Goal: Check status: Check status

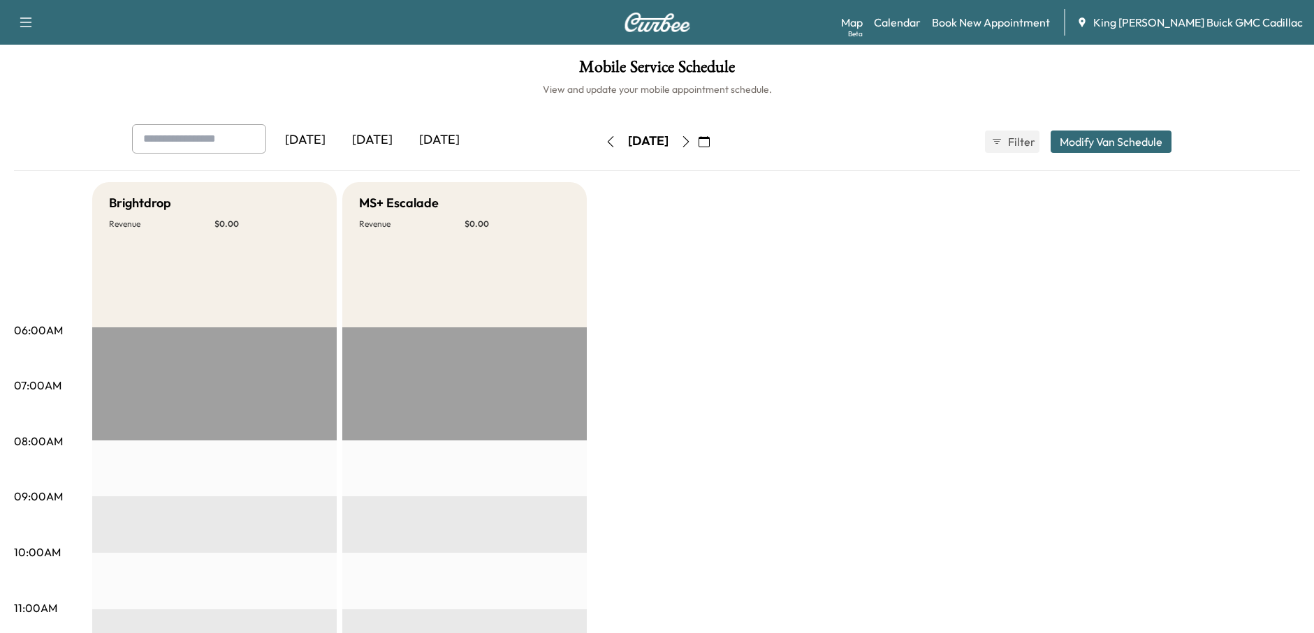
click at [605, 142] on icon "button" at bounding box center [610, 141] width 11 height 11
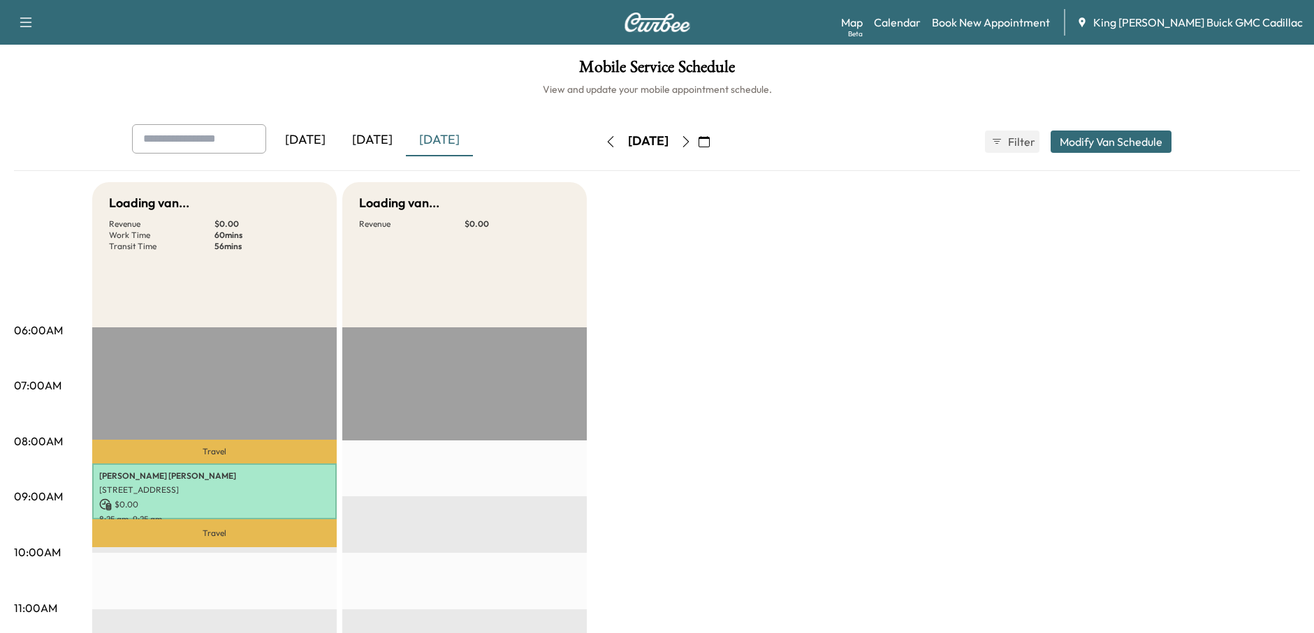
click at [598, 142] on button "button" at bounding box center [610, 142] width 24 height 22
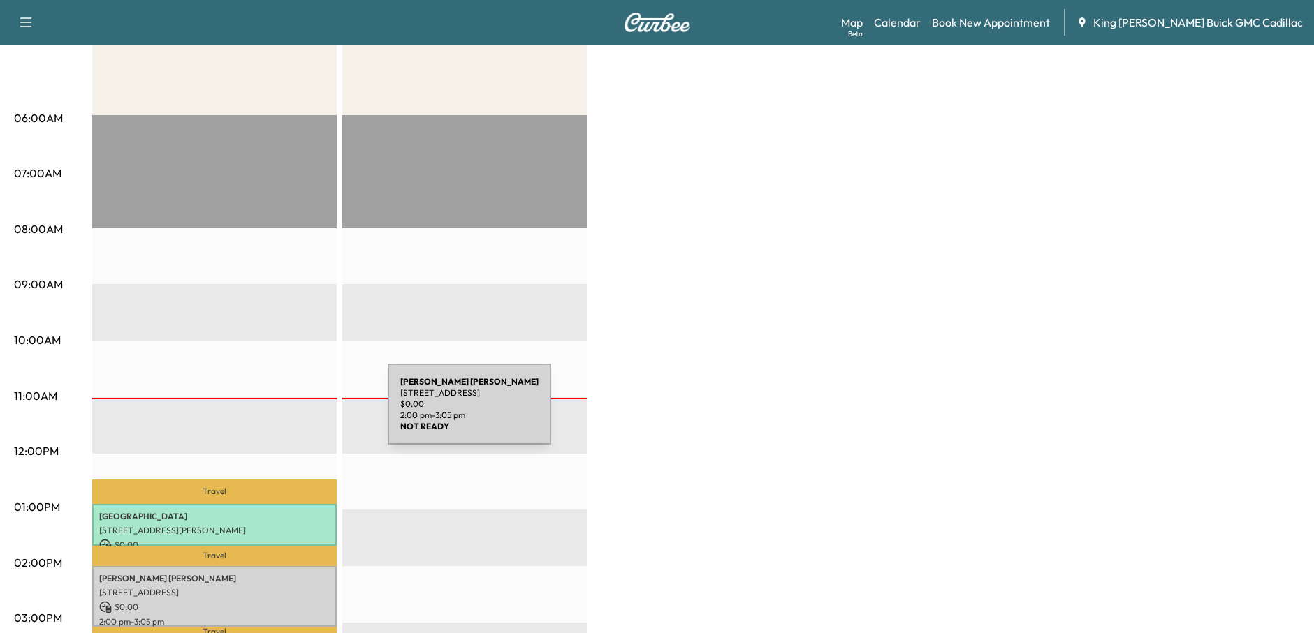
scroll to position [209, 0]
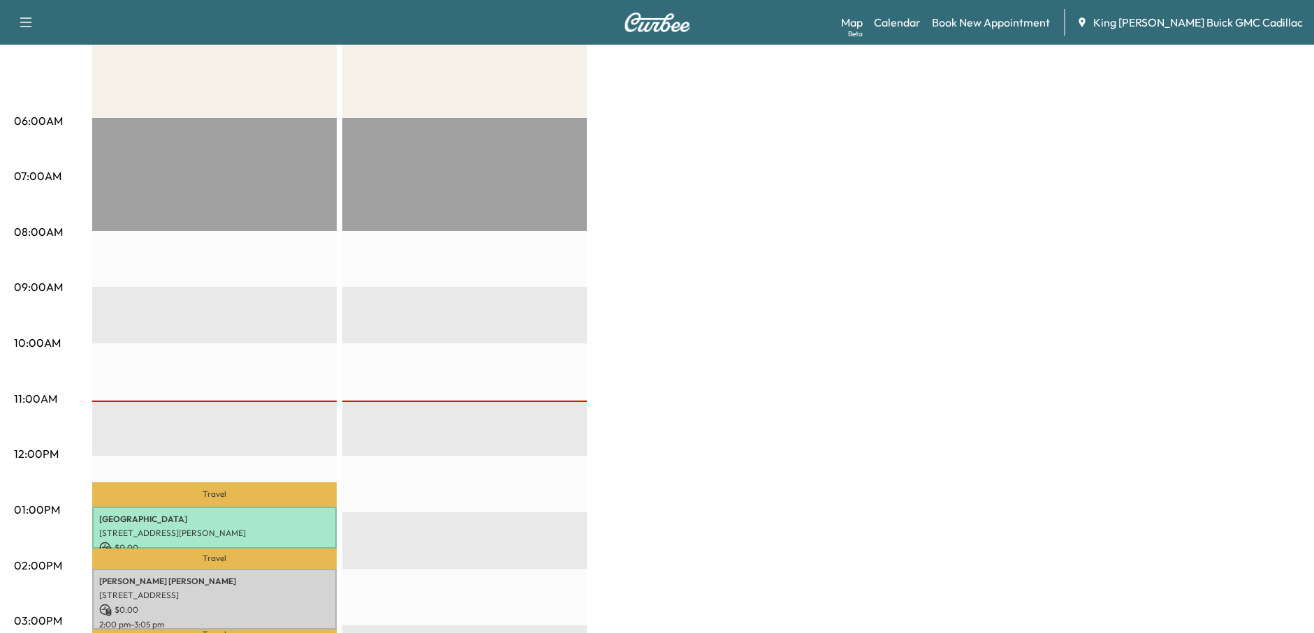
drag, startPoint x: 853, startPoint y: 134, endPoint x: 1000, endPoint y: 6, distance: 195.0
click at [860, 119] on div "Brightdrop Revenue $ 0.00 Work Time 110 mins Transit Time 59 mins Travel TOLEDO…" at bounding box center [695, 496] width 1207 height 1047
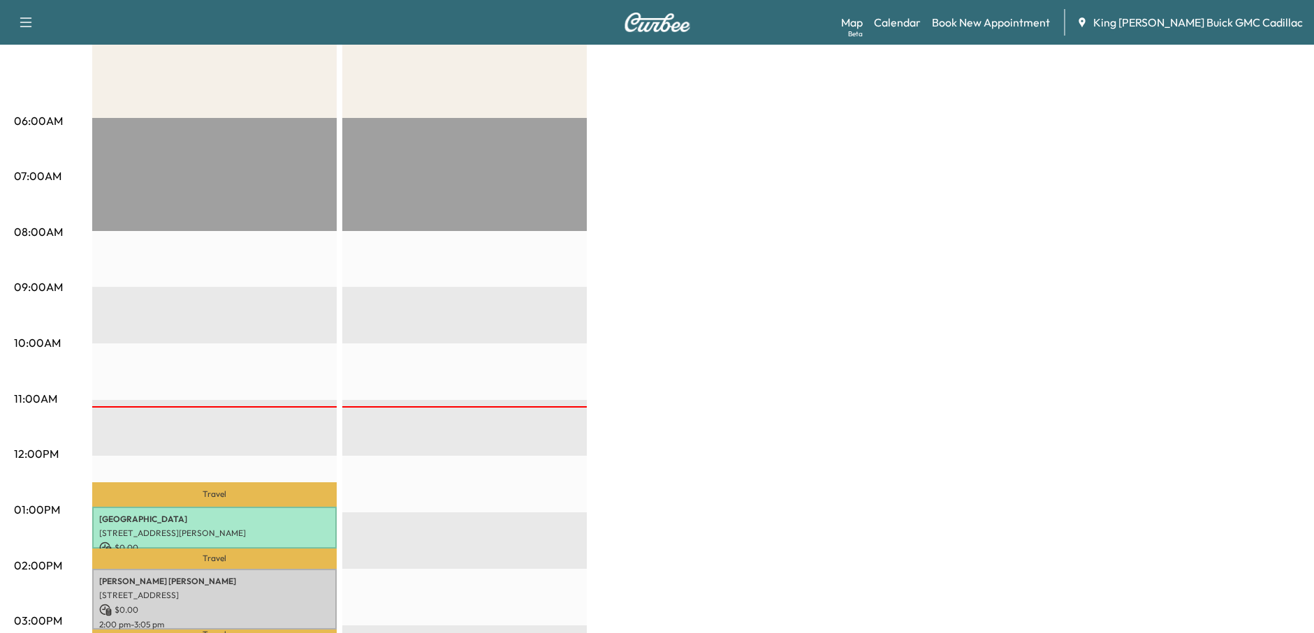
scroll to position [0, 0]
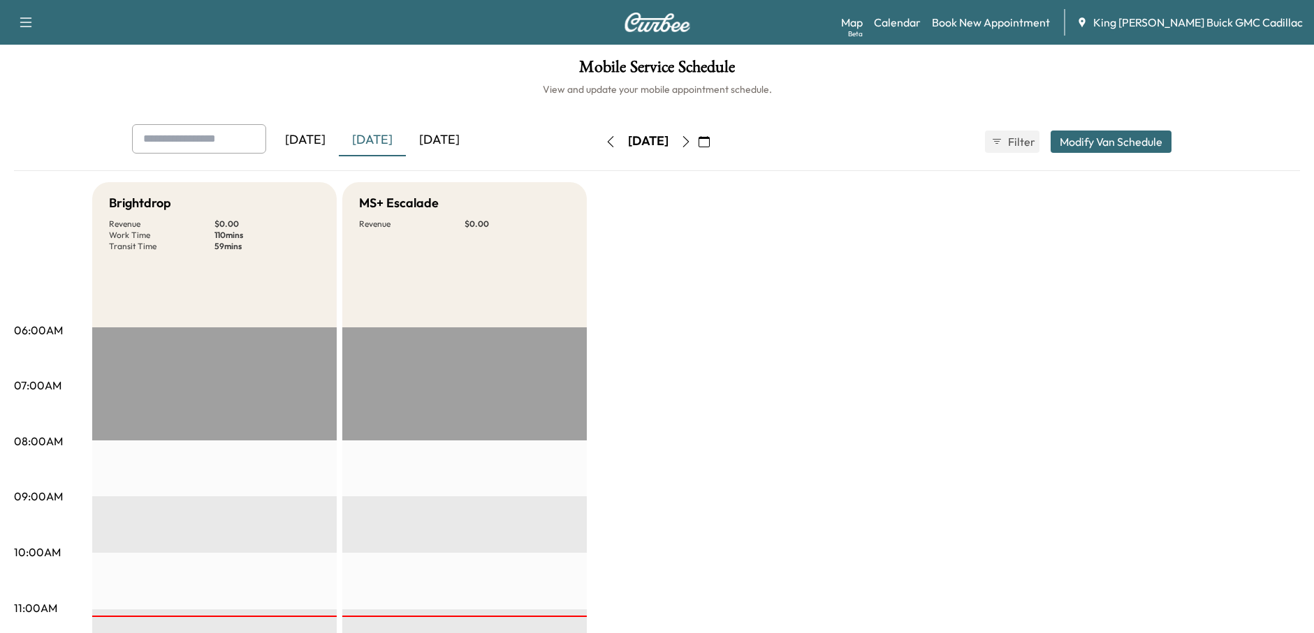
click at [689, 140] on icon "button" at bounding box center [685, 141] width 6 height 11
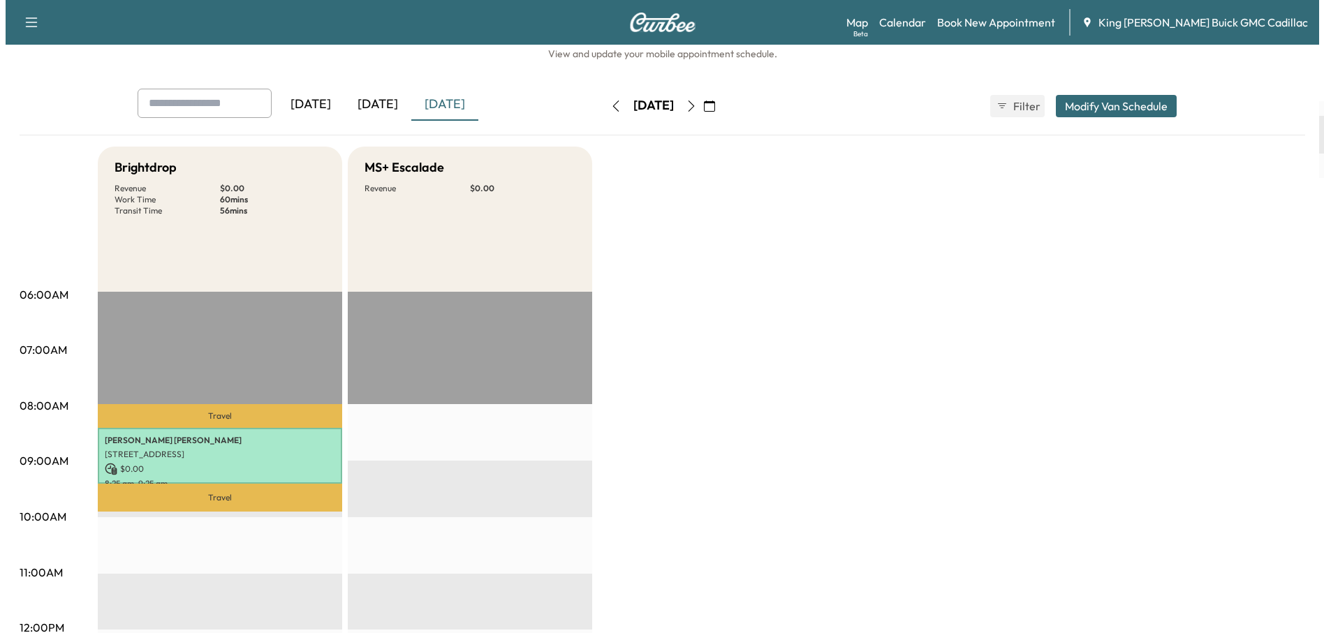
scroll to position [70, 0]
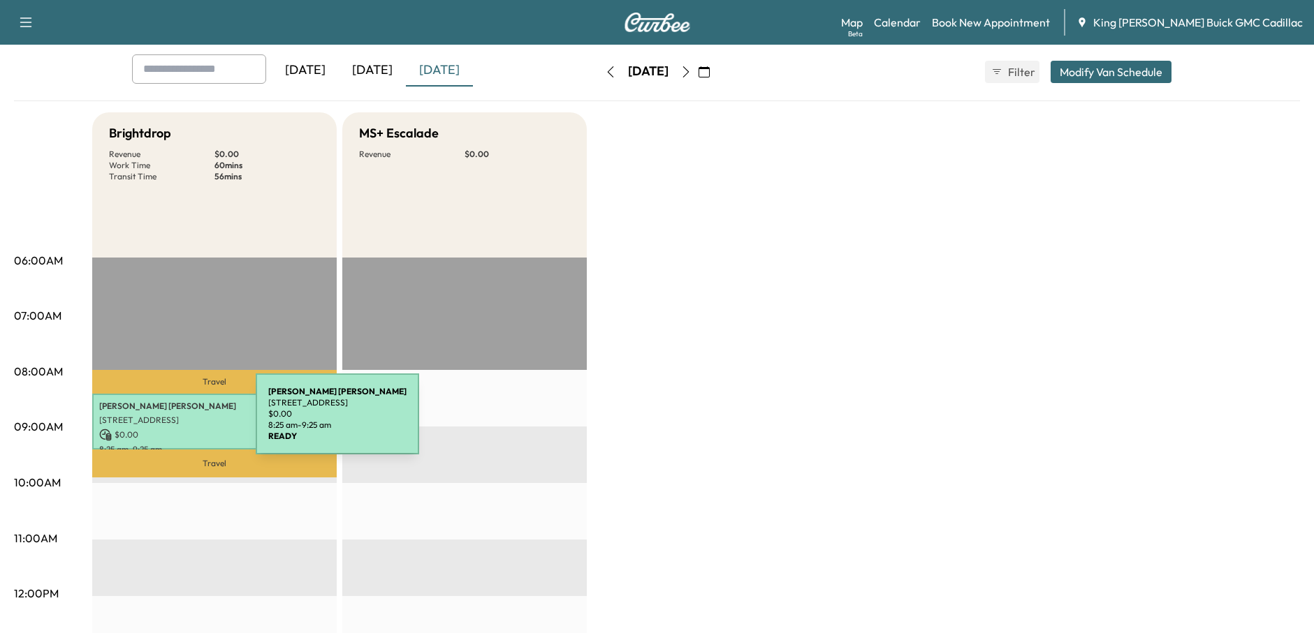
click at [151, 422] on p "[STREET_ADDRESS]" at bounding box center [214, 420] width 230 height 11
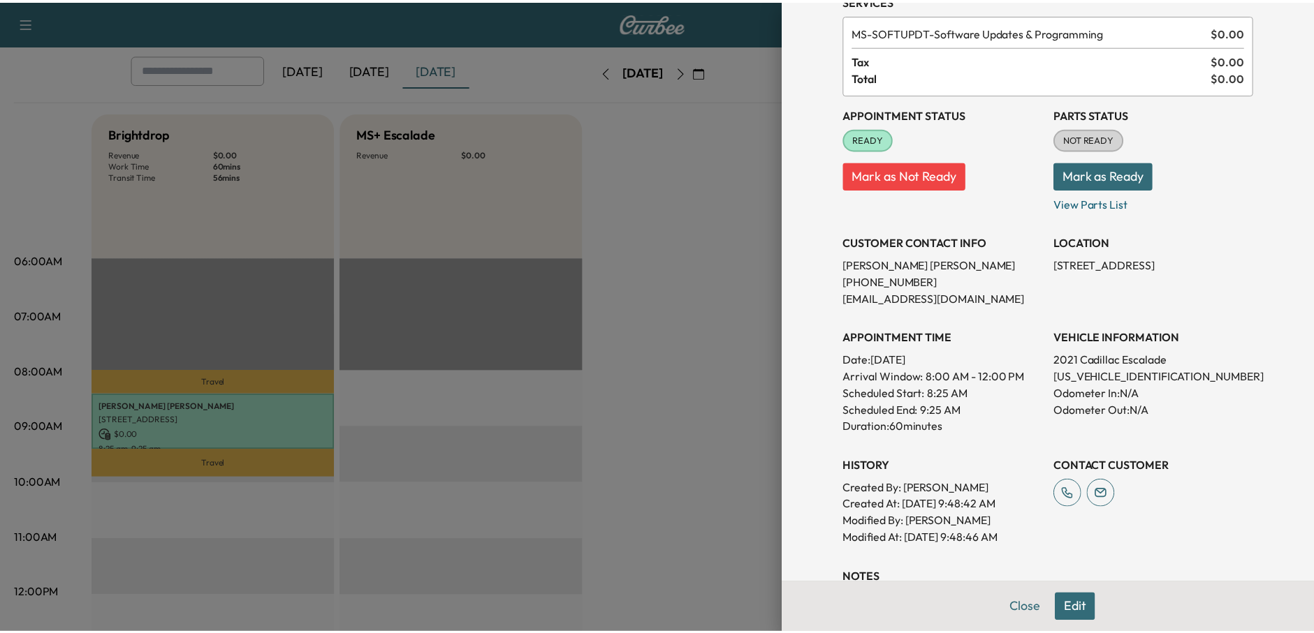
scroll to position [140, 0]
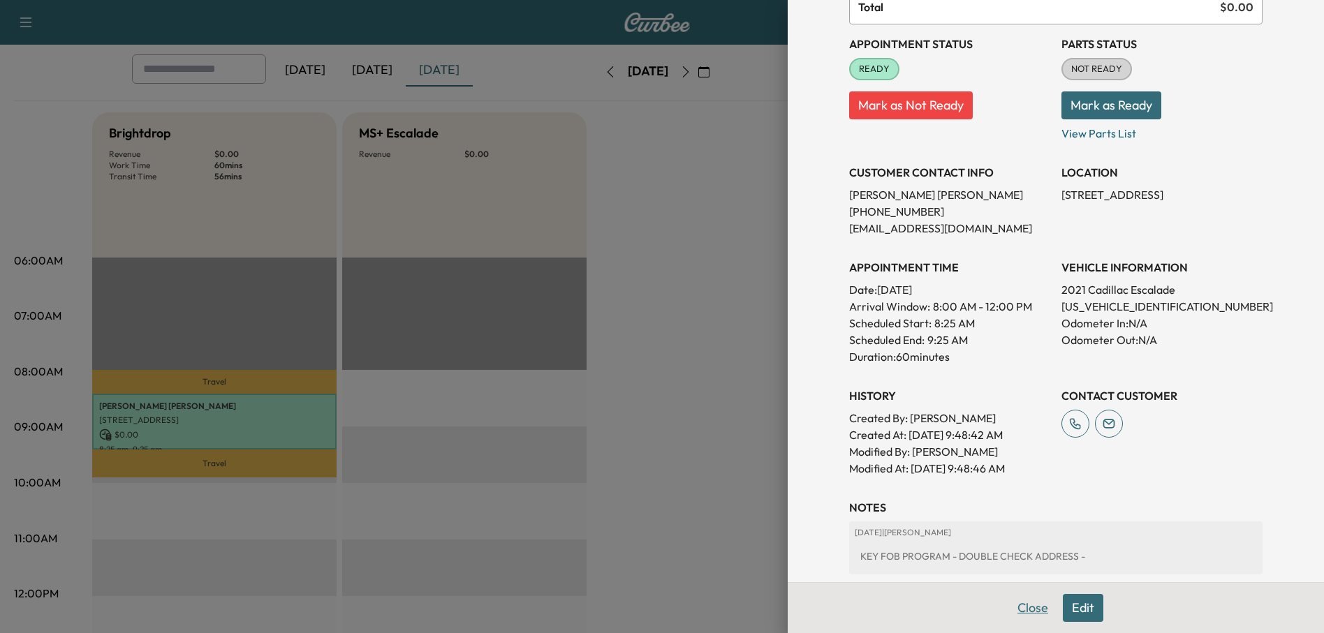
click at [1016, 606] on button "Close" at bounding box center [1032, 608] width 49 height 28
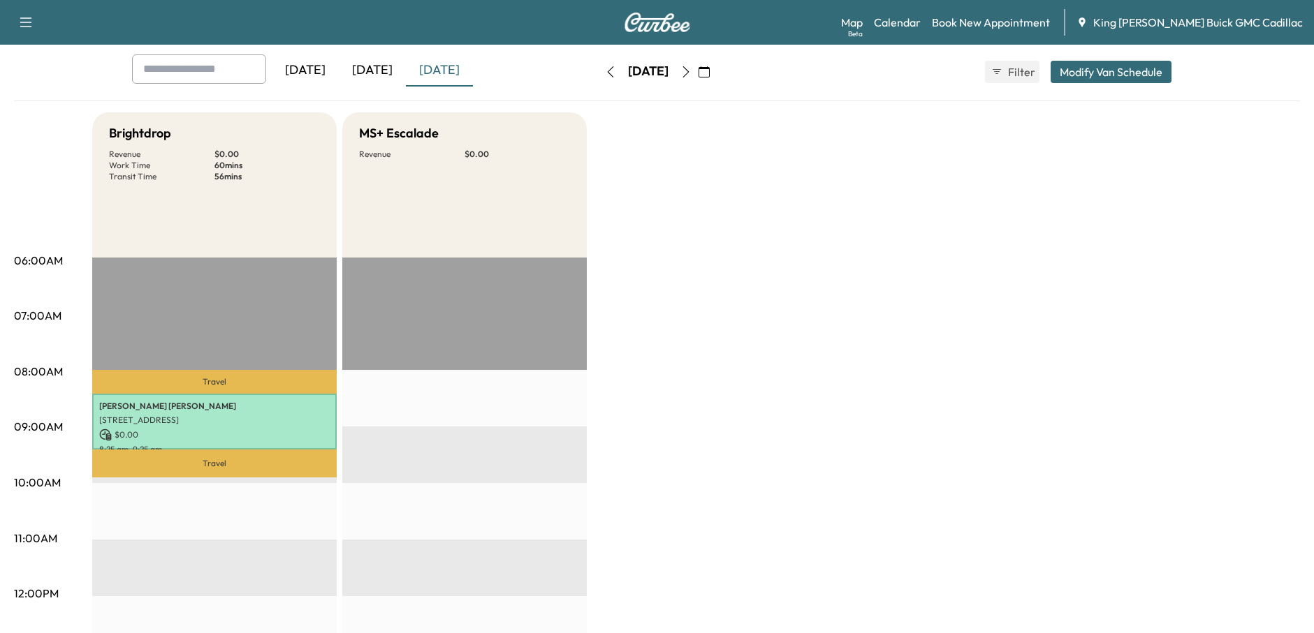
click at [605, 72] on icon "button" at bounding box center [610, 71] width 11 height 11
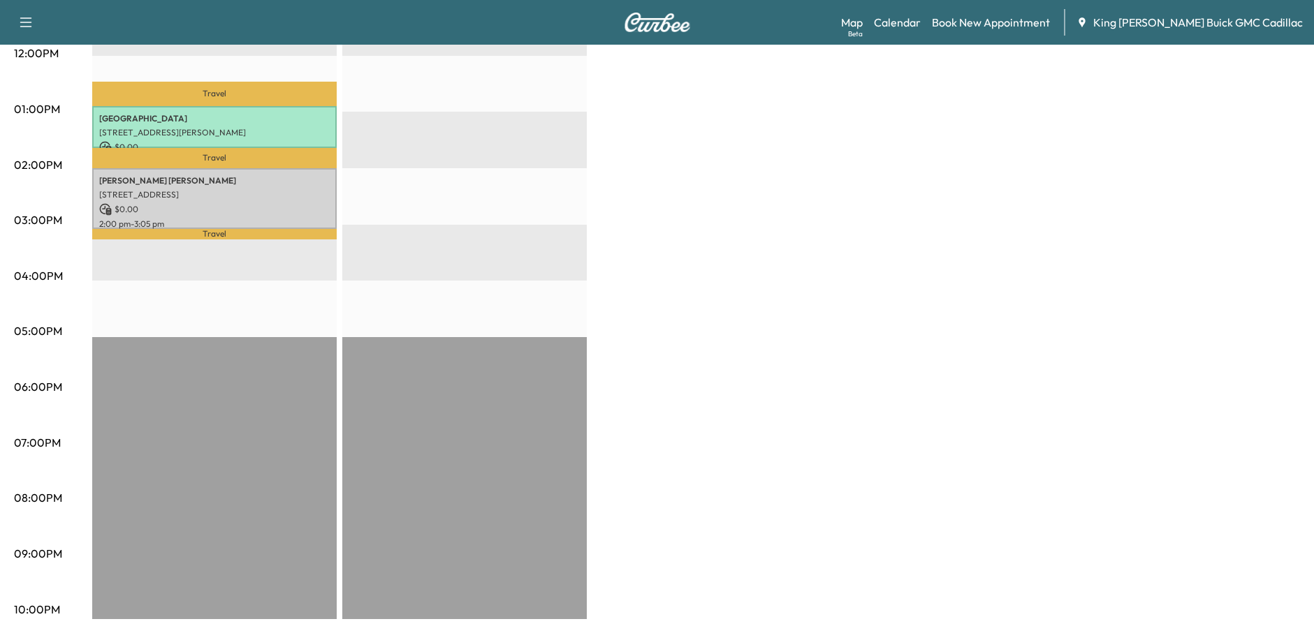
scroll to position [191, 0]
